Goal: Information Seeking & Learning: Learn about a topic

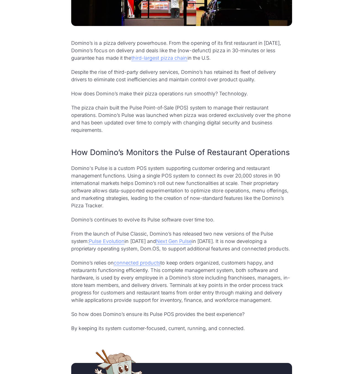
scroll to position [264, 0]
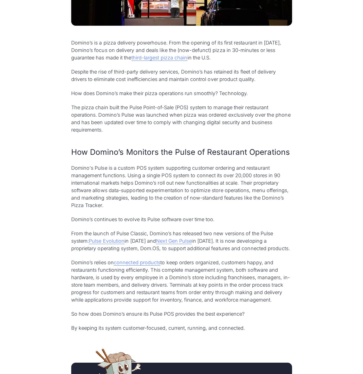
click at [170, 78] on p "Despite the rise of third-party delivery services, Domino’s has retained its fl…" at bounding box center [181, 75] width 221 height 15
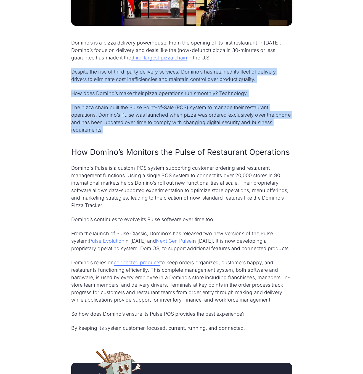
drag, startPoint x: 72, startPoint y: 72, endPoint x: 215, endPoint y: 127, distance: 153.5
click at [215, 127] on div "Domino’s is a pizza delivery powerhouse. From the opening of its first restaura…" at bounding box center [181, 185] width 221 height 293
copy div "Despite the rise of third-party delivery services, Domino’s has retained its fl…"
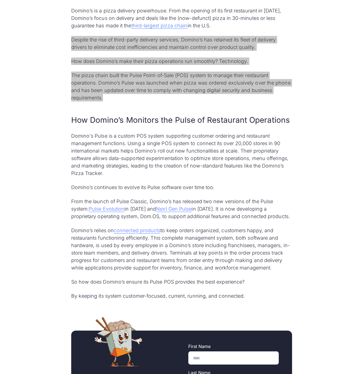
scroll to position [298, 0]
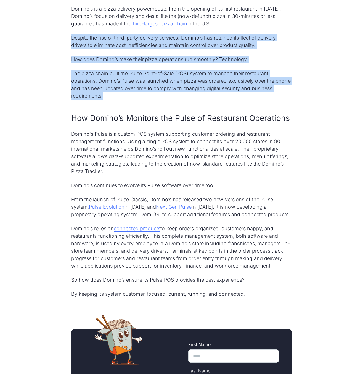
drag, startPoint x: 72, startPoint y: 133, endPoint x: 277, endPoint y: 267, distance: 245.0
click at [277, 267] on div "Domino’s is a pizza delivery powerhouse. From the opening of its first restaura…" at bounding box center [181, 151] width 221 height 293
copy div "Loremi'd Sitam co a elitse DOE tempor incididunt utlabore etdolore mag aliquaen…"
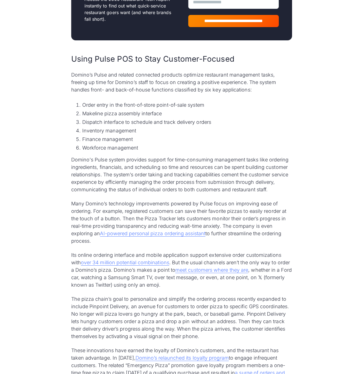
scroll to position [705, 0]
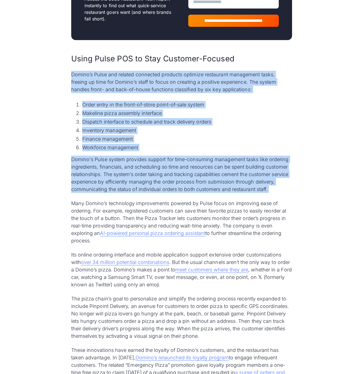
drag, startPoint x: 72, startPoint y: 75, endPoint x: 272, endPoint y: 196, distance: 233.4
copy div "Domino’s Pulse and related connected products optimize restaurant management ta…"
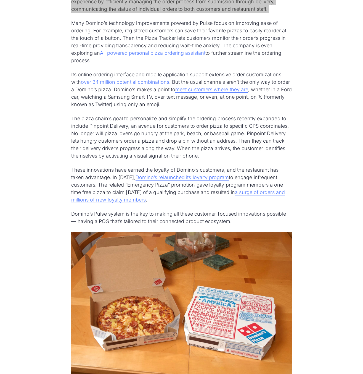
scroll to position [886, 0]
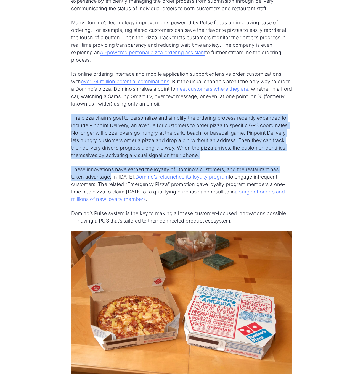
drag, startPoint x: 71, startPoint y: 118, endPoint x: 111, endPoint y: 179, distance: 72.4
copy div "The pizza chain’s goal to personalize and simplify the ordering process recentl…"
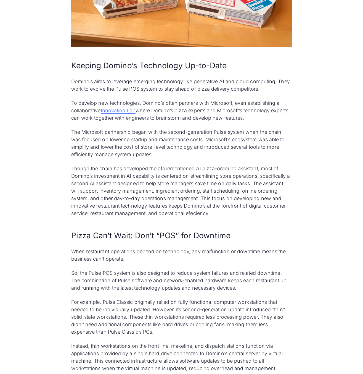
scroll to position [1220, 0]
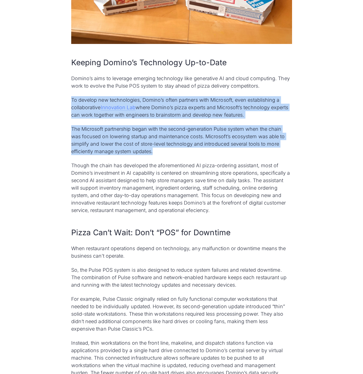
drag, startPoint x: 71, startPoint y: 100, endPoint x: 203, endPoint y: 151, distance: 141.8
click at [203, 151] on div "Using Pulse POS to Stay Customer-Focused Domino’s Pulse and related connected p…" at bounding box center [181, 96] width 221 height 1117
copy div "To develop new technologies, Domino’s often partners with Microsoft, even estab…"
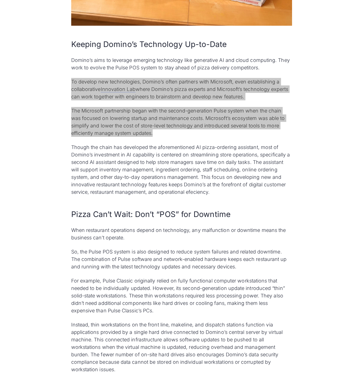
scroll to position [1243, 0]
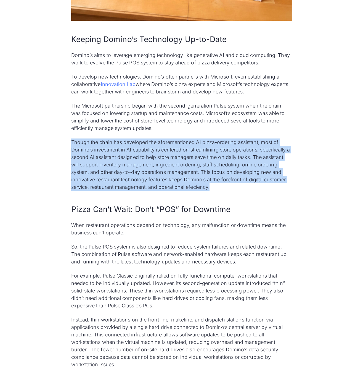
drag, startPoint x: 71, startPoint y: 143, endPoint x: 224, endPoint y: 187, distance: 159.2
click at [224, 187] on p "Though the chain has developed the aforementioned AI pizza-ordering assistant, …" at bounding box center [181, 164] width 221 height 52
copy p "Though the chain has developed the aforementioned AI pizza-ordering assistant, …"
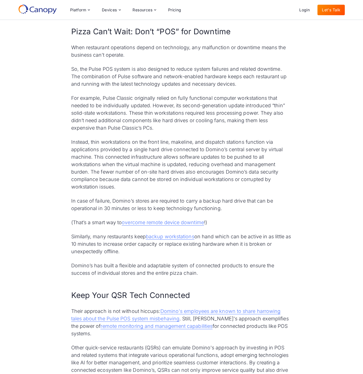
scroll to position [1420, 0]
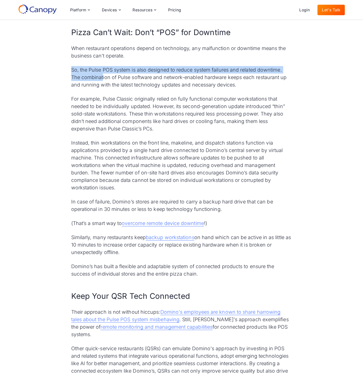
drag, startPoint x: 72, startPoint y: 69, endPoint x: 103, endPoint y: 78, distance: 32.2
click at [103, 78] on p "So, the Pulse POS system is also designed to reduce system failures and related…" at bounding box center [181, 77] width 221 height 22
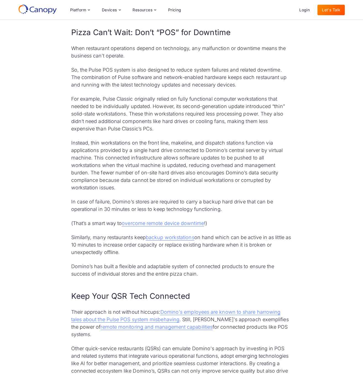
click at [109, 53] on p "When restaurant operations depend on technology, any malfunction or downtime me…" at bounding box center [181, 51] width 221 height 15
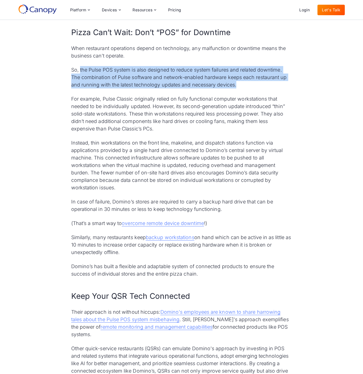
drag, startPoint x: 80, startPoint y: 69, endPoint x: 245, endPoint y: 86, distance: 165.6
click at [245, 86] on p "So, the Pulse POS system is also designed to reduce system failures and related…" at bounding box center [181, 77] width 221 height 22
copy p "the Pulse POS system is also designed to reduce system failures and related dow…"
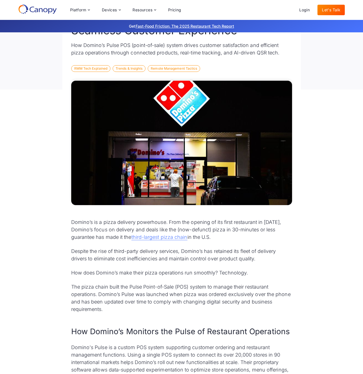
scroll to position [10, 0]
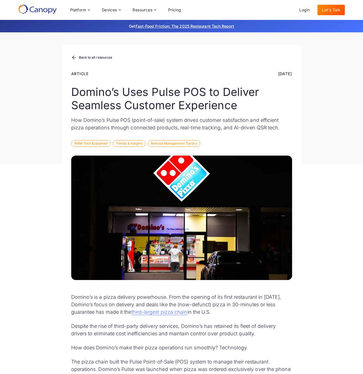
click at [326, 81] on div "Back to all resources Article [DATE] Domino’s Uses Pulse POS to Deliver Seamles…" at bounding box center [181, 94] width 363 height 142
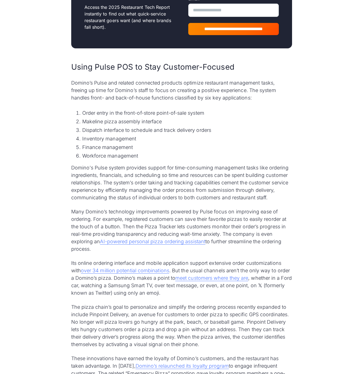
scroll to position [698, 0]
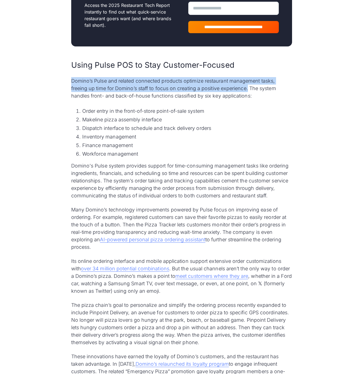
drag, startPoint x: 71, startPoint y: 82, endPoint x: 249, endPoint y: 88, distance: 178.1
click at [249, 88] on p "Domino’s Pulse and related connected products optimize restaurant management ta…" at bounding box center [181, 88] width 221 height 22
copy p "Domino’s Pulse and related connected products optimize restaurant management ta…"
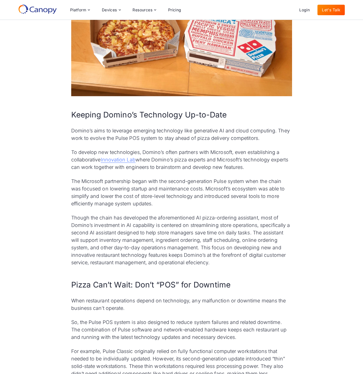
scroll to position [1166, 0]
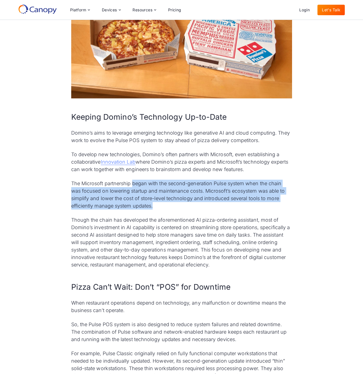
drag, startPoint x: 133, startPoint y: 184, endPoint x: 176, endPoint y: 208, distance: 48.6
click at [176, 208] on p "The Microsoft partnership began with the second-generation Pulse system when th…" at bounding box center [181, 195] width 221 height 30
copy p "began with the second-generation Pulse system when the chain was focused on low…"
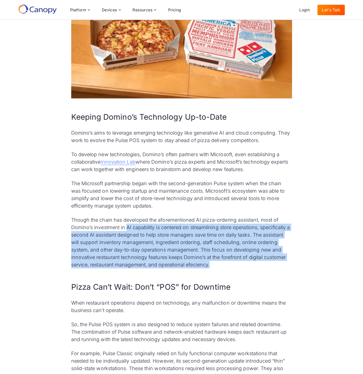
drag, startPoint x: 126, startPoint y: 228, endPoint x: 226, endPoint y: 269, distance: 107.4
click at [226, 268] on p "Though the chain has developed the aforementioned AI pizza-ordering assistant, …" at bounding box center [181, 242] width 221 height 52
copy p "AI capability is centered on streamlining store operations, specifically a seco…"
